Goal: Information Seeking & Learning: Learn about a topic

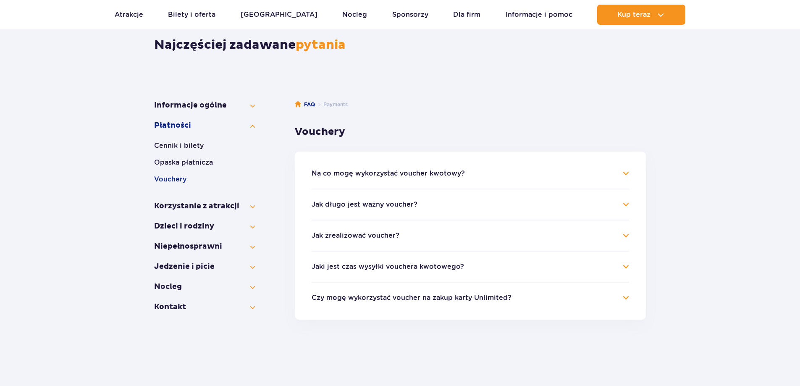
scroll to position [84, 0]
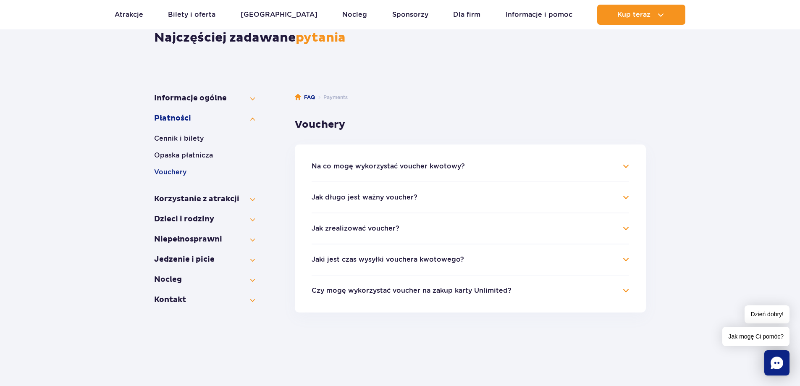
click at [628, 169] on h4 "Na co mogę wykorzystać voucher kwotowy?" at bounding box center [471, 166] width 318 height 10
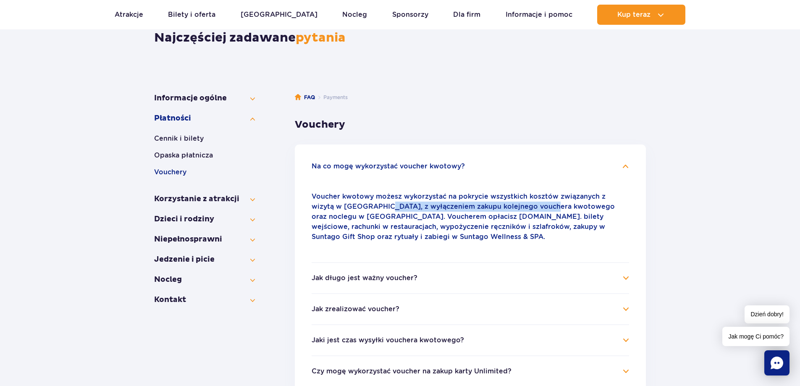
drag, startPoint x: 359, startPoint y: 204, endPoint x: 528, endPoint y: 205, distance: 169.3
click at [527, 205] on p "Voucher kwotowy możesz wykorzystać na pokrycie wszystkich kosztów związanych z …" at bounding box center [471, 217] width 318 height 50
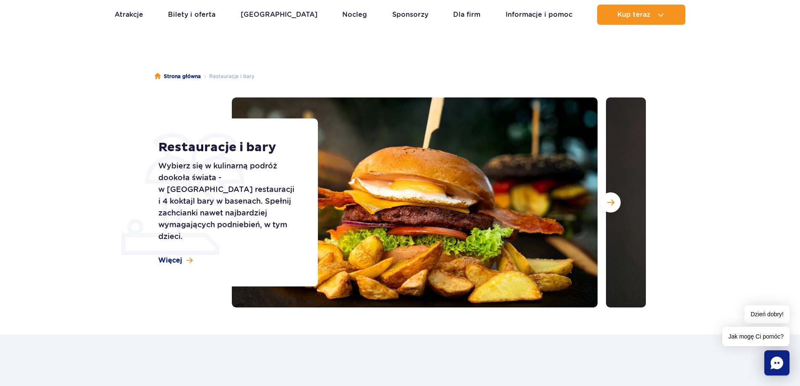
scroll to position [84, 0]
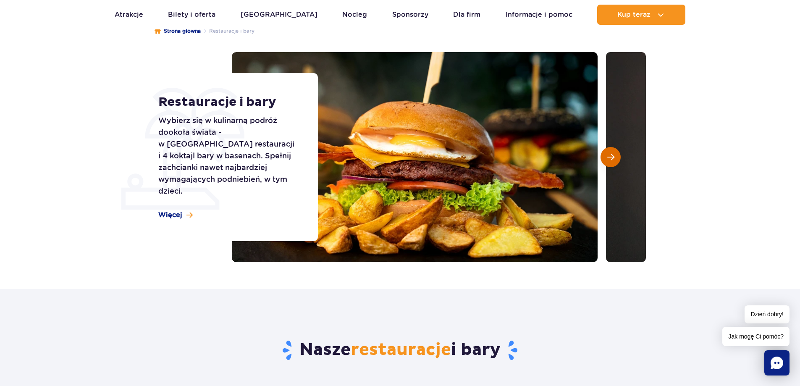
click at [613, 155] on span "Następny slajd" at bounding box center [610, 157] width 7 height 8
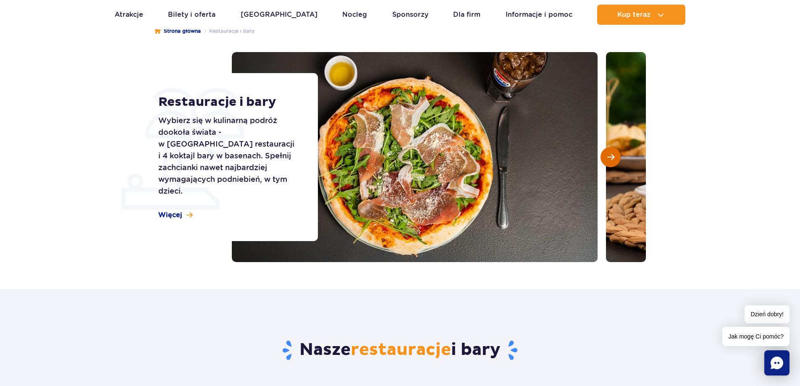
click at [613, 155] on span "Następny slajd" at bounding box center [610, 157] width 7 height 8
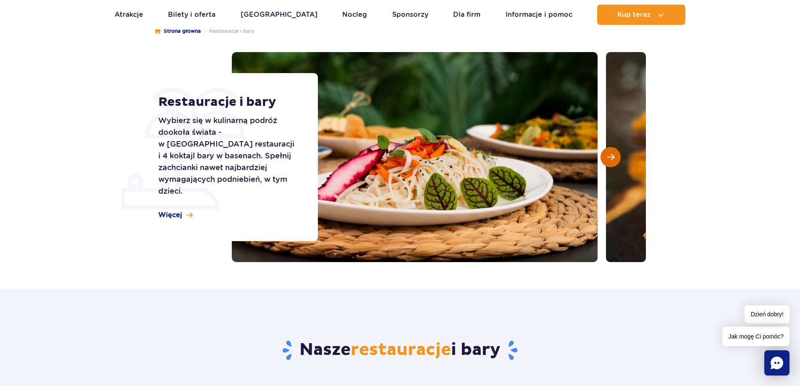
click at [613, 156] on span "Następny slajd" at bounding box center [610, 157] width 7 height 8
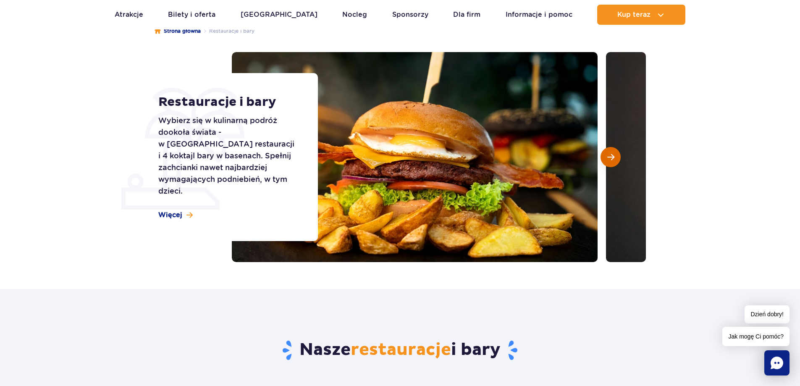
click at [613, 156] on span "Następny slajd" at bounding box center [610, 157] width 7 height 8
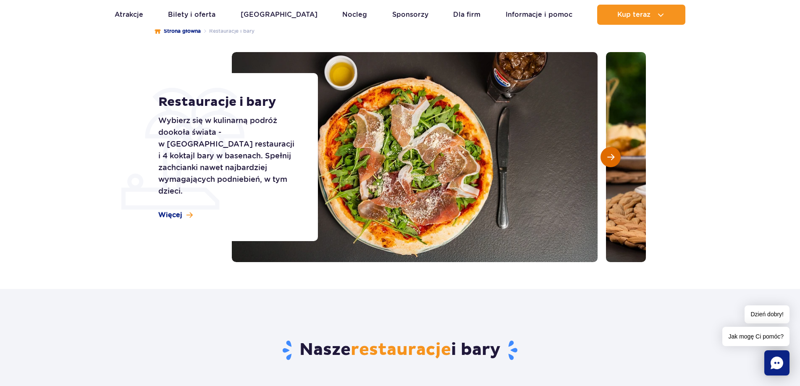
click at [613, 156] on span "Następny slajd" at bounding box center [610, 157] width 7 height 8
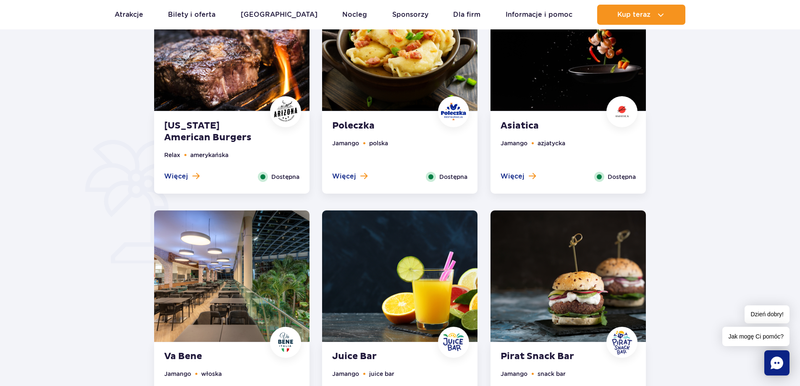
scroll to position [546, 0]
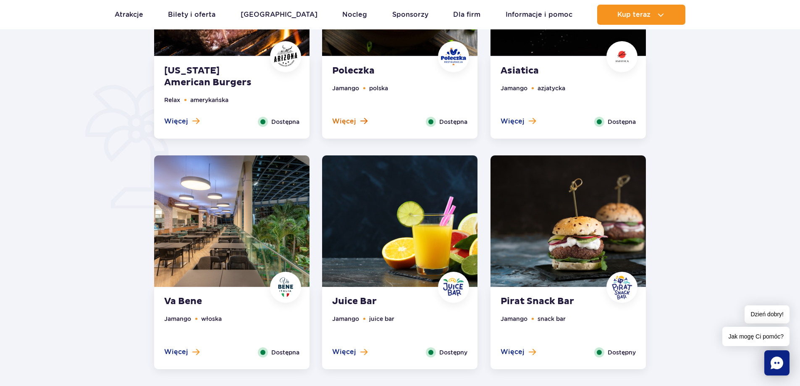
click at [353, 120] on span "Więcej" at bounding box center [344, 121] width 24 height 9
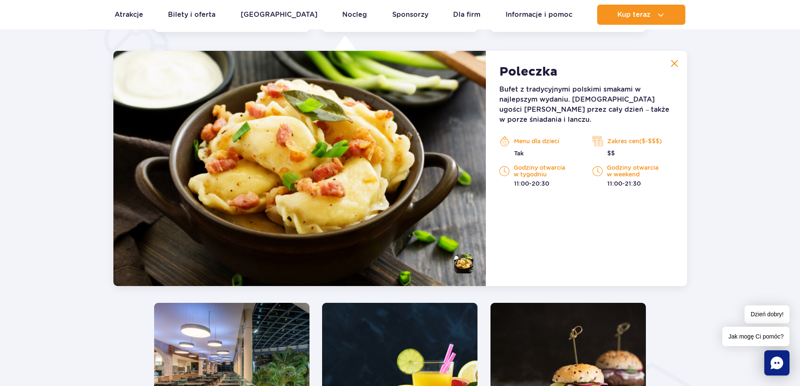
scroll to position [653, 0]
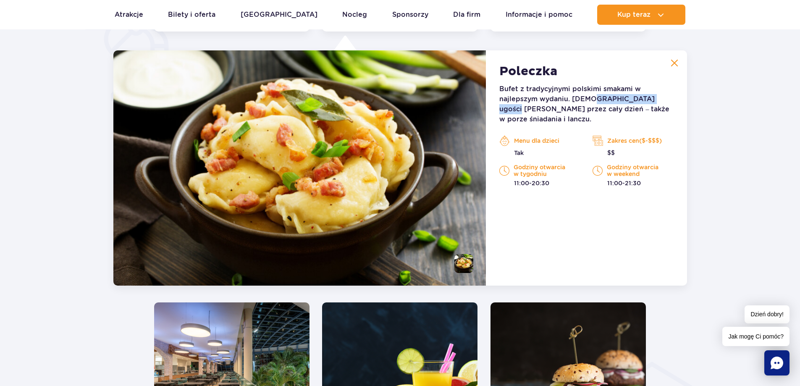
drag, startPoint x: 591, startPoint y: 99, endPoint x: 677, endPoint y: 98, distance: 86.1
click at [677, 98] on div "Poleczka Bufet z tradycyjnymi polskimi smakami w najlepszym wydaniu. Poleczka u…" at bounding box center [586, 167] width 201 height 235
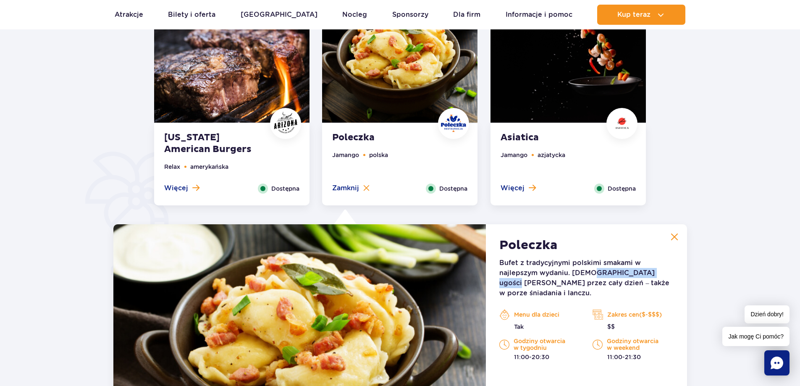
scroll to position [401, 0]
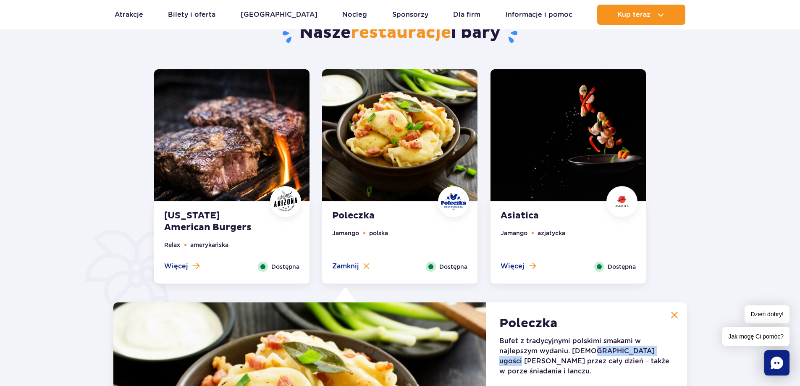
click at [386, 126] on img at bounding box center [399, 134] width 155 height 131
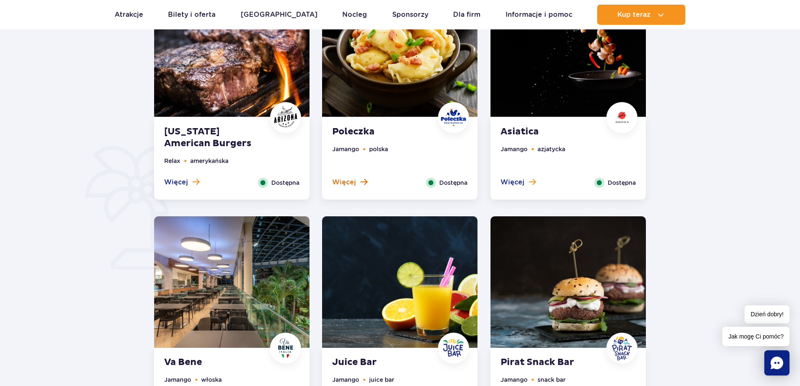
click at [365, 179] on span at bounding box center [363, 182] width 7 height 8
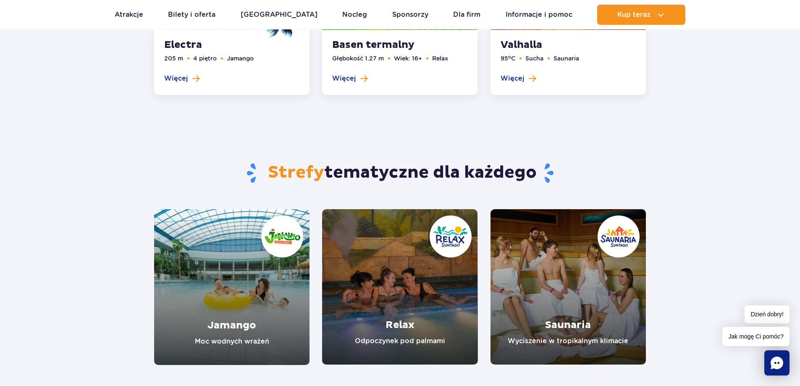
scroll to position [1409, 0]
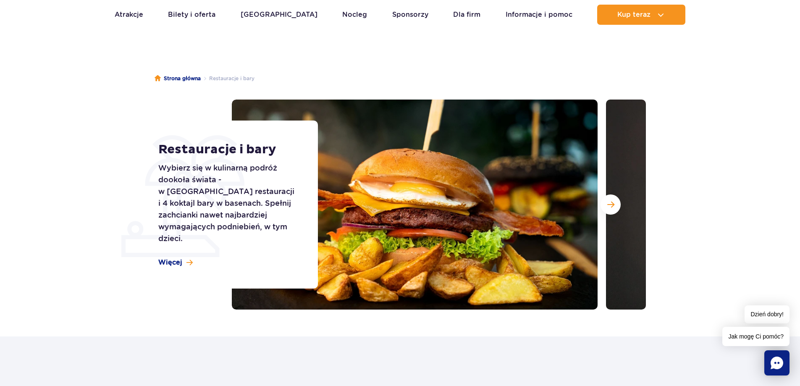
scroll to position [42, 0]
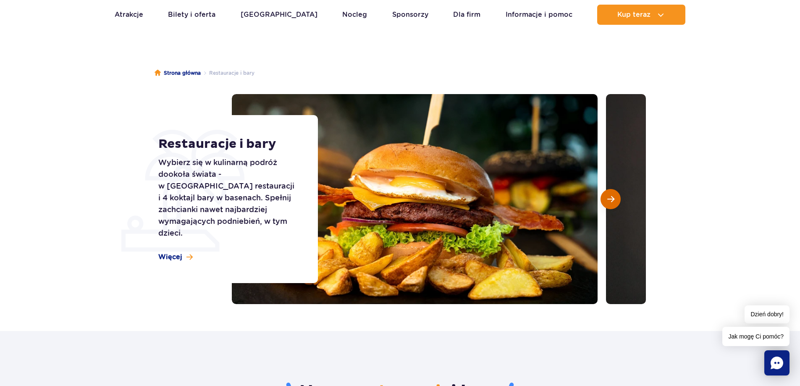
click at [614, 200] on span "Następny slajd" at bounding box center [610, 199] width 7 height 8
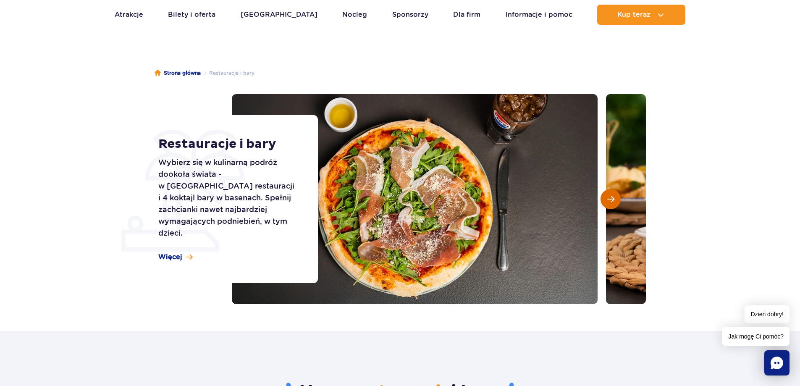
click at [614, 200] on span "Następny slajd" at bounding box center [610, 199] width 7 height 8
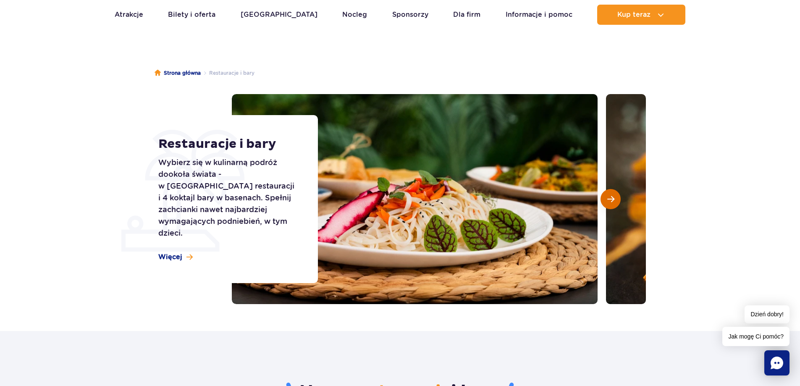
click at [614, 200] on span "Następny slajd" at bounding box center [610, 199] width 7 height 8
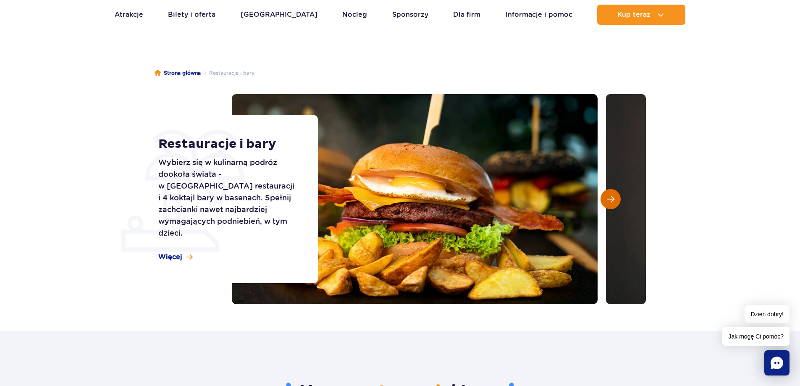
click at [614, 200] on span "Następny slajd" at bounding box center [610, 199] width 7 height 8
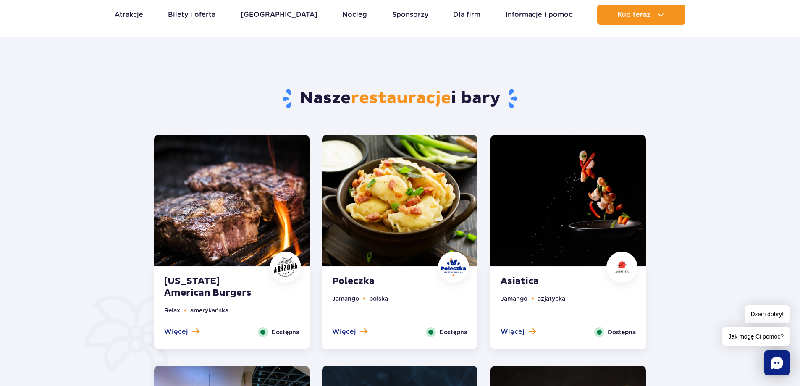
scroll to position [336, 0]
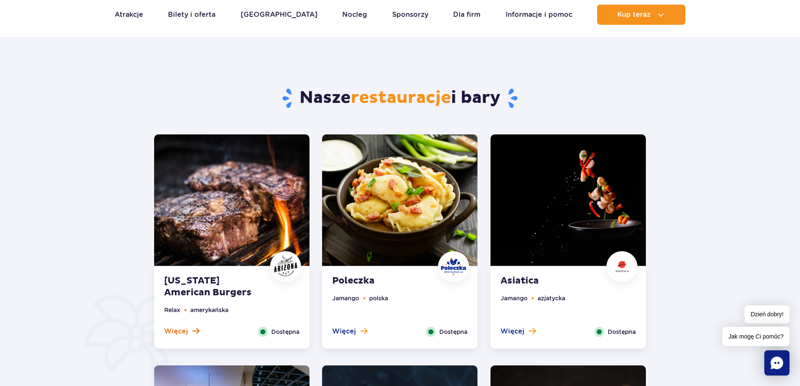
click at [189, 327] on button "Więcej" at bounding box center [181, 331] width 35 height 9
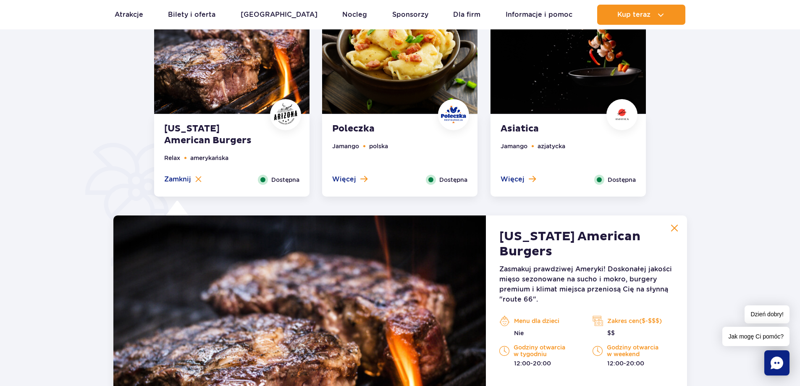
scroll to position [485, 0]
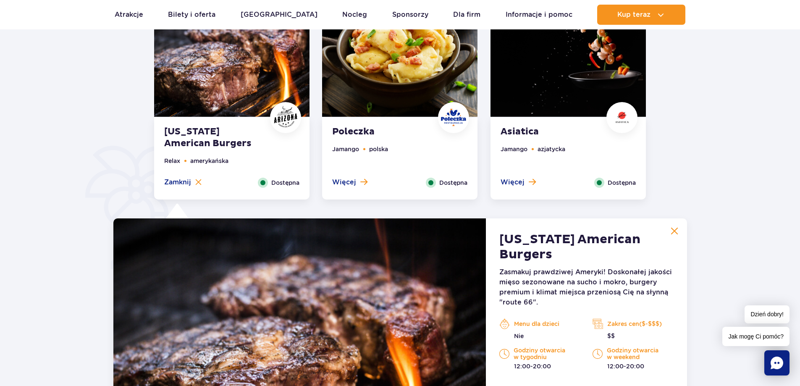
click at [518, 181] on span "Więcej" at bounding box center [513, 182] width 24 height 9
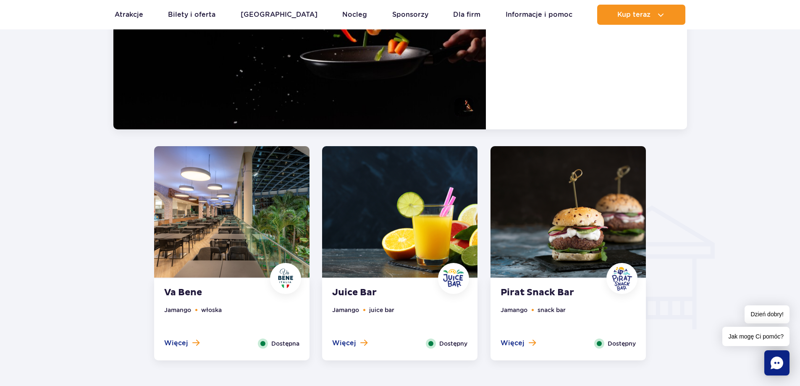
scroll to position [821, 0]
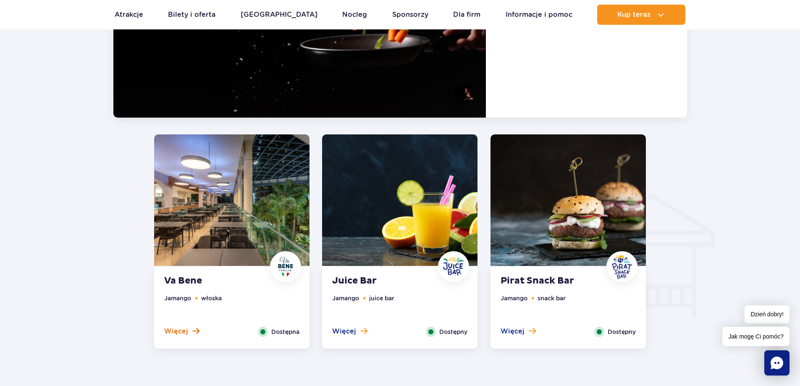
click at [189, 332] on button "Więcej" at bounding box center [181, 331] width 35 height 9
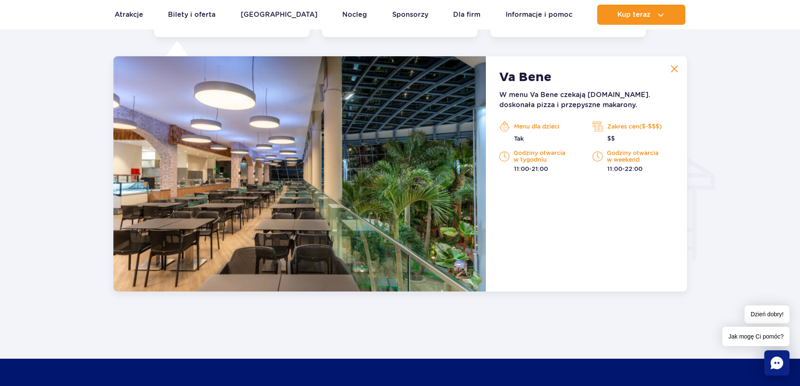
scroll to position [884, 0]
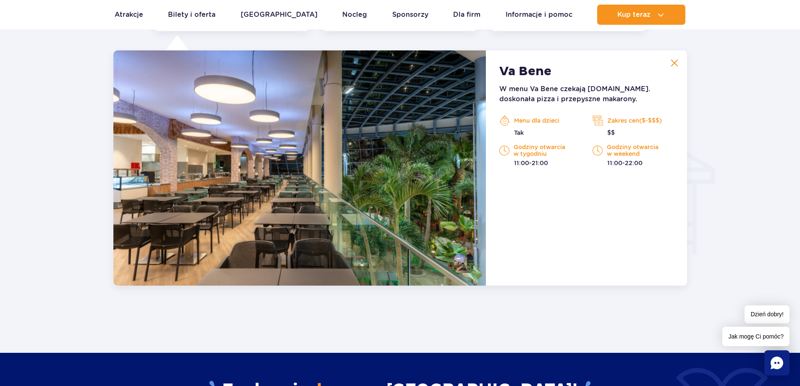
click at [671, 64] on img at bounding box center [675, 63] width 8 height 8
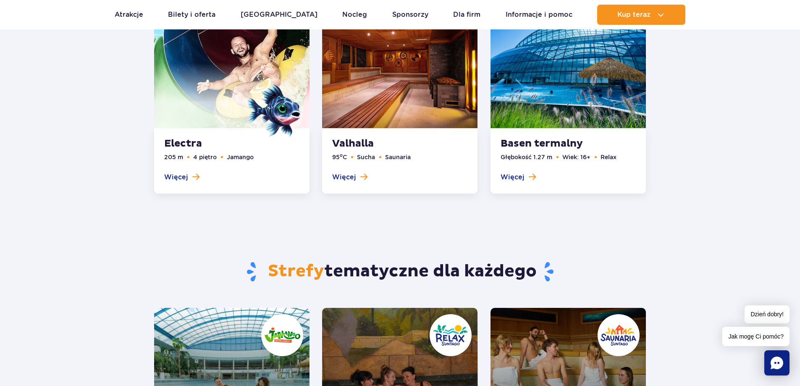
scroll to position [1178, 0]
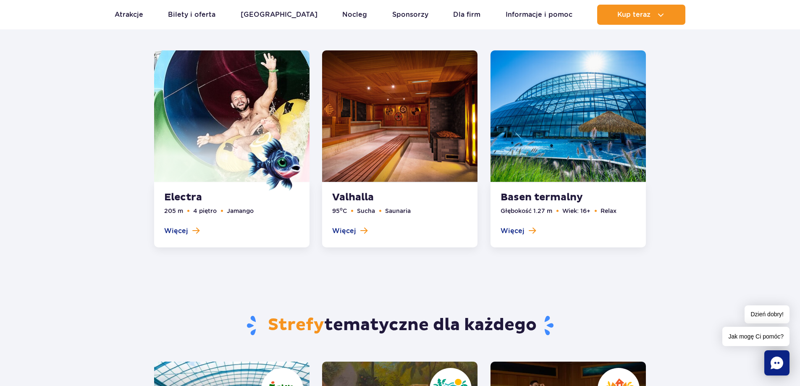
click at [555, 197] on link at bounding box center [568, 148] width 155 height 197
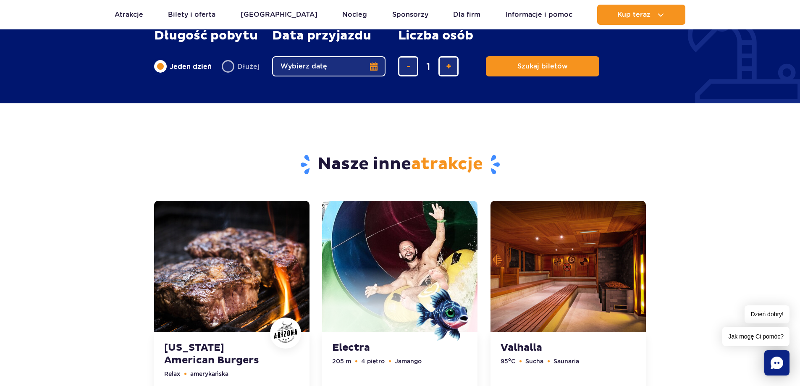
scroll to position [2125, 0]
